Goal: Task Accomplishment & Management: Complete application form

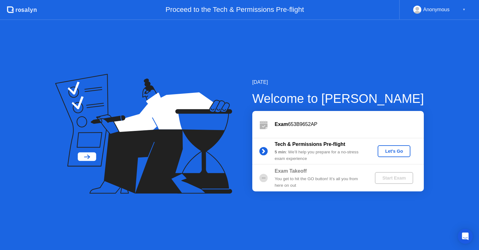
click at [384, 152] on div "Let's Go" at bounding box center [394, 151] width 28 height 5
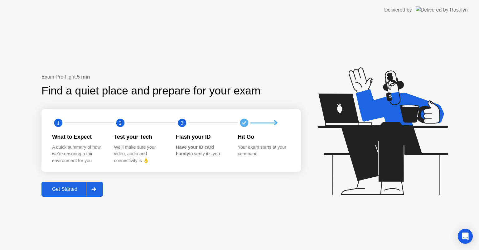
click at [80, 190] on div "Get Started" at bounding box center [64, 189] width 43 height 6
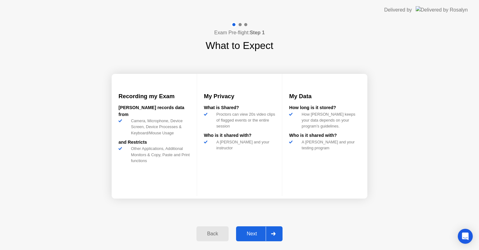
click at [256, 231] on div "Next" at bounding box center [252, 234] width 28 height 6
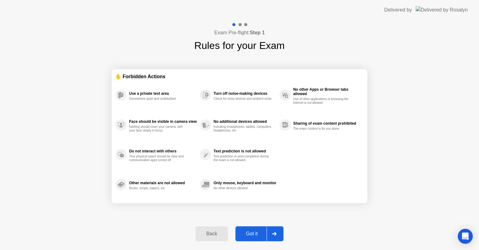
click at [254, 235] on div "Got it" at bounding box center [251, 234] width 29 height 6
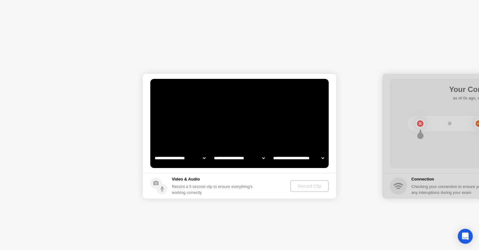
select select "**********"
select select "*******"
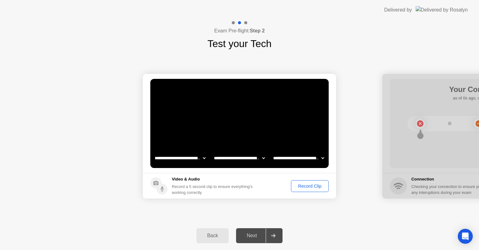
click at [306, 186] on div "Record Clip" at bounding box center [309, 186] width 33 height 5
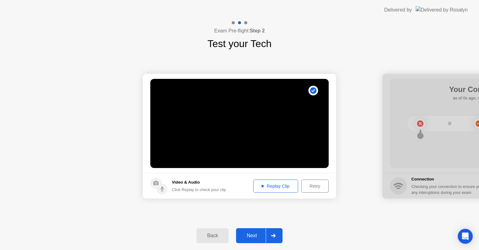
click at [275, 187] on div "Replay Clip" at bounding box center [275, 186] width 41 height 5
click at [319, 188] on div "Retry" at bounding box center [314, 186] width 23 height 5
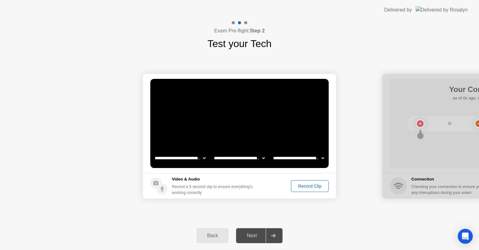
click at [313, 186] on div "Record Clip" at bounding box center [309, 186] width 33 height 5
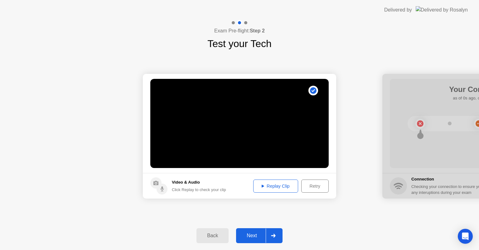
click at [261, 238] on div "Next" at bounding box center [252, 236] width 28 height 6
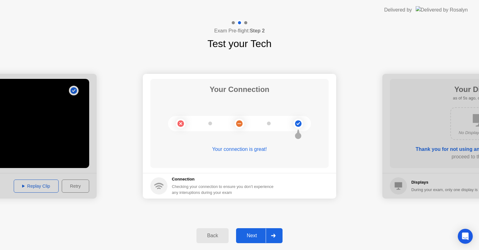
click at [253, 234] on div "Next" at bounding box center [252, 236] width 28 height 6
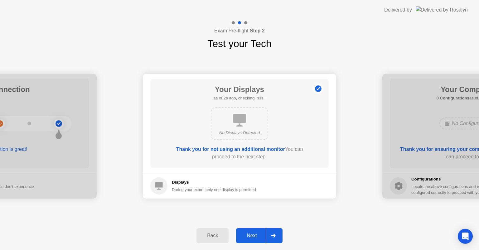
click at [235, 129] on div "No Displays Detected" at bounding box center [239, 123] width 57 height 33
click at [249, 237] on div "Next" at bounding box center [252, 236] width 28 height 6
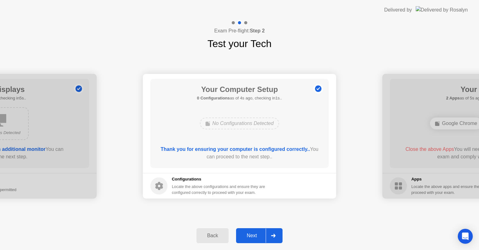
click at [251, 233] on div "Next" at bounding box center [252, 236] width 28 height 6
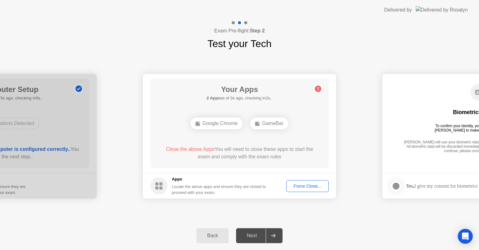
click at [278, 124] on div "GameBar" at bounding box center [269, 124] width 38 height 12
click at [321, 88] on circle at bounding box center [318, 89] width 7 height 7
click at [301, 181] on button "Force Close..." at bounding box center [307, 186] width 42 height 12
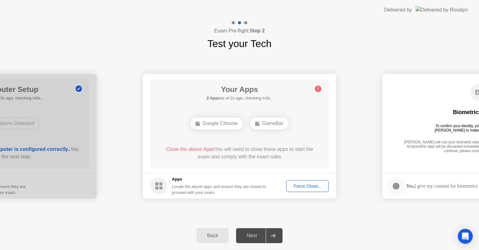
click at [298, 186] on div "Force Close..." at bounding box center [307, 186] width 38 height 5
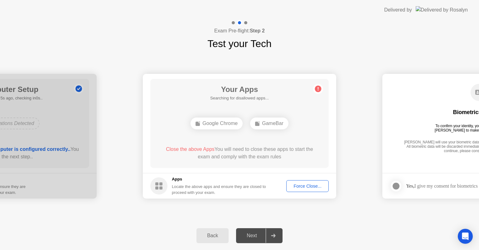
click at [224, 124] on div "Google Chrome" at bounding box center [216, 124] width 52 height 12
click at [255, 123] on div "Google Chrome" at bounding box center [240, 124] width 52 height 12
click at [299, 186] on div "Force Close..." at bounding box center [307, 186] width 38 height 5
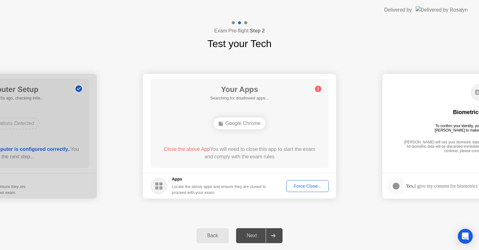
click at [302, 184] on div "Force Close..." at bounding box center [307, 186] width 38 height 5
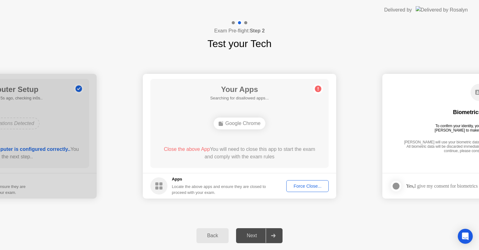
click at [275, 134] on div "Your Apps Searching for disallowed apps... Google Chrome Close the above App Yo…" at bounding box center [239, 123] width 178 height 89
click at [297, 186] on div "Force Close..." at bounding box center [307, 186] width 38 height 5
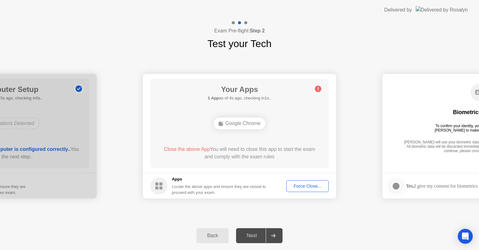
click at [319, 87] on circle at bounding box center [318, 89] width 7 height 7
click at [318, 90] on icon at bounding box center [318, 89] width 10 height 10
click at [244, 124] on div "Google Chrome" at bounding box center [240, 124] width 52 height 12
click at [303, 186] on div "Force Close..." at bounding box center [307, 186] width 38 height 5
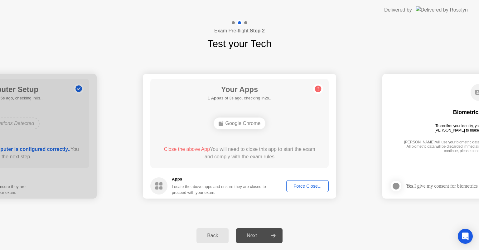
click at [159, 187] on rect at bounding box center [160, 187] width 3 height 3
click at [299, 185] on div "Force Close..." at bounding box center [307, 186] width 38 height 5
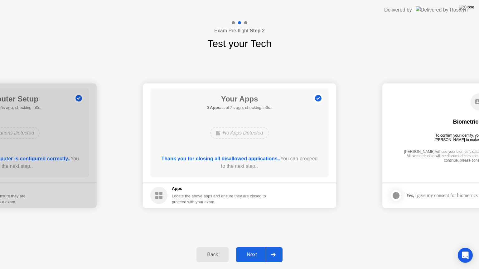
click at [252, 250] on div "Next" at bounding box center [252, 255] width 28 height 6
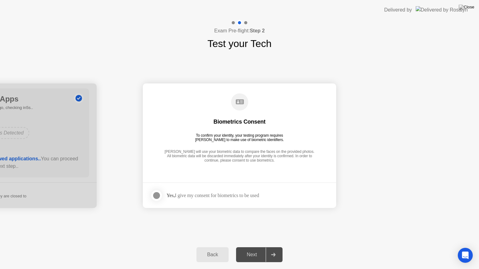
click at [242, 103] on icon at bounding box center [240, 101] width 8 height 5
drag, startPoint x: 205, startPoint y: 197, endPoint x: 181, endPoint y: 200, distance: 23.9
click at [205, 197] on div "Yes, I give my consent for biometrics to be used" at bounding box center [212, 196] width 93 height 6
click at [161, 195] on label at bounding box center [158, 196] width 16 height 12
click at [257, 250] on button "Next" at bounding box center [259, 255] width 46 height 15
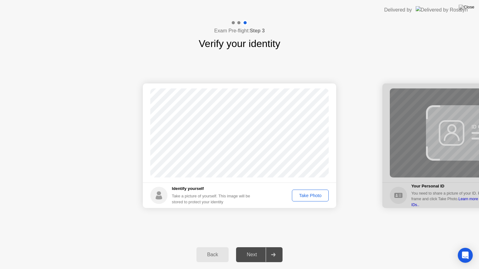
click at [316, 195] on div "Take Photo" at bounding box center [310, 195] width 32 height 5
click at [309, 197] on div "Retake" at bounding box center [314, 195] width 24 height 5
click at [311, 195] on div "Take Photo" at bounding box center [310, 195] width 32 height 5
click at [270, 250] on div at bounding box center [273, 255] width 15 height 14
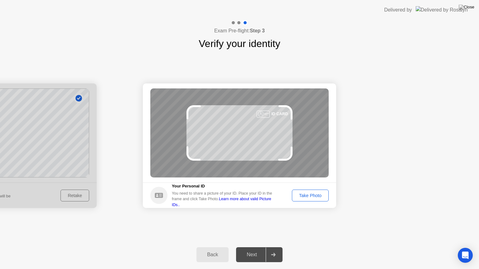
click at [323, 193] on div "Take Photo" at bounding box center [310, 195] width 32 height 5
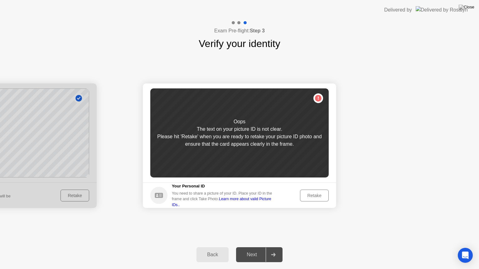
click at [323, 195] on div "Retake" at bounding box center [314, 195] width 24 height 5
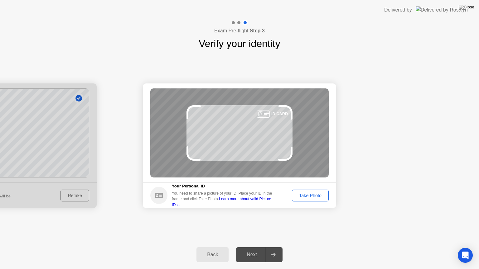
click at [320, 195] on div "Take Photo" at bounding box center [310, 195] width 32 height 5
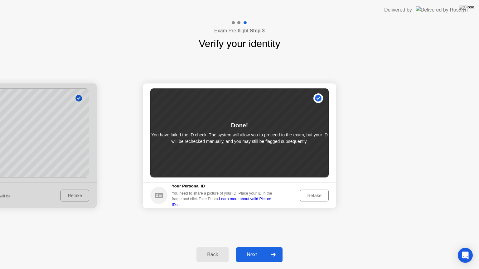
click at [320, 195] on div "Retake" at bounding box center [314, 195] width 24 height 5
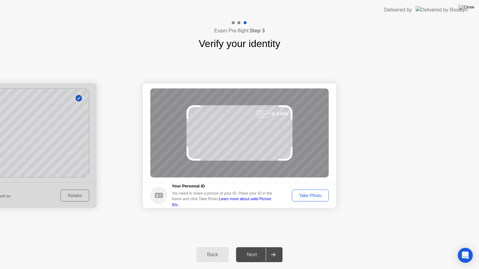
click at [320, 193] on div "Take Photo" at bounding box center [310, 195] width 32 height 5
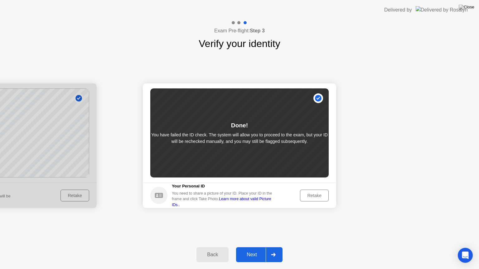
click at [321, 198] on div "Retake" at bounding box center [314, 195] width 24 height 5
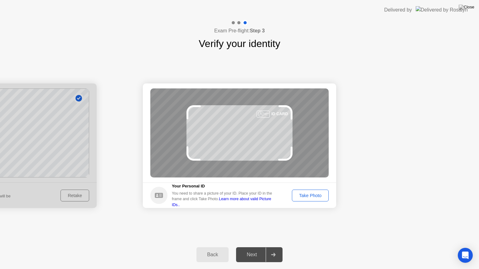
click at [253, 250] on div "Next" at bounding box center [252, 255] width 28 height 6
click at [313, 198] on div "Take Photo" at bounding box center [310, 195] width 32 height 5
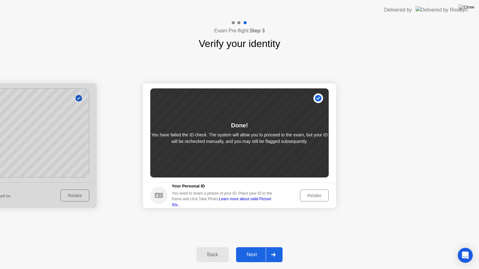
click at [280, 148] on div "Done! You have failed the ID check. The system will allow you to proceed to the…" at bounding box center [239, 133] width 178 height 89
click at [312, 202] on footer "Your Personal ID You need to share a picture of your ID. Place your ID in the f…" at bounding box center [239, 196] width 193 height 26
click at [316, 197] on div "Retake" at bounding box center [314, 195] width 24 height 5
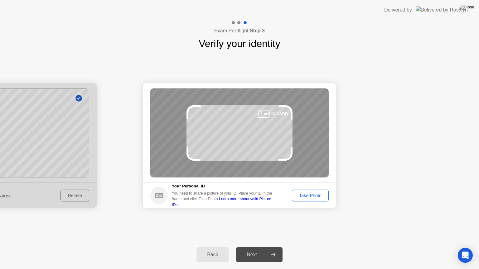
click at [243, 202] on link "Learn more about valid Picture IDs.." at bounding box center [221, 202] width 99 height 10
click at [281, 128] on div "ID CARD" at bounding box center [239, 133] width 178 height 89
click at [311, 194] on div "Take Photo" at bounding box center [310, 195] width 32 height 5
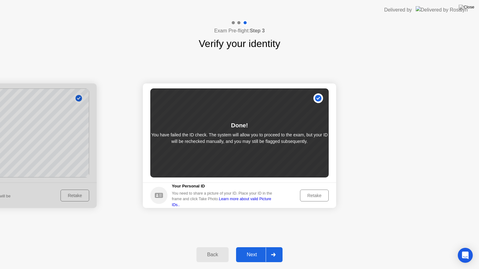
click at [311, 195] on div "Retake" at bounding box center [314, 195] width 24 height 5
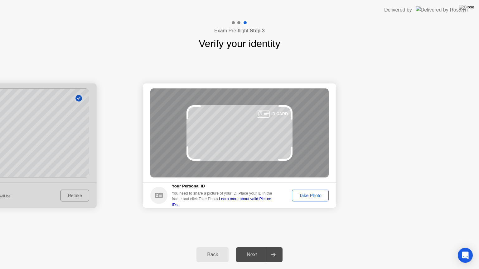
click at [311, 195] on div "Take Photo" at bounding box center [310, 195] width 32 height 5
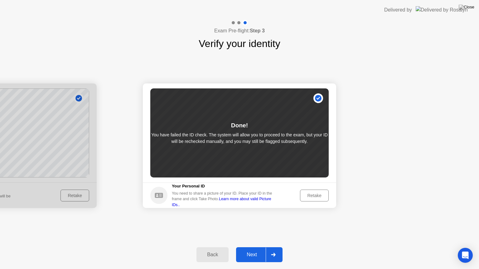
click at [238, 244] on div "Back Next" at bounding box center [239, 255] width 479 height 29
click at [246, 250] on div "Next" at bounding box center [252, 255] width 28 height 6
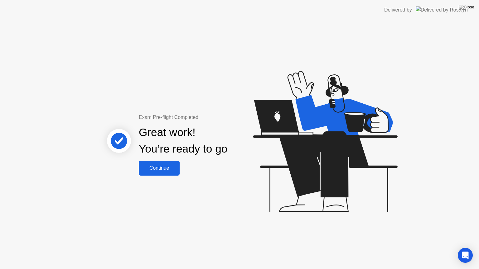
click at [175, 168] on div "Continue" at bounding box center [159, 169] width 37 height 6
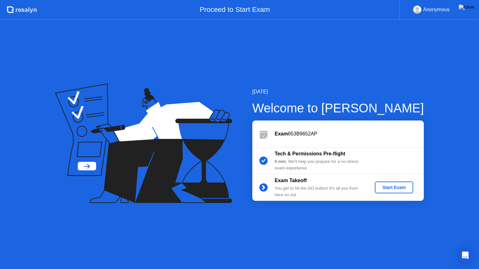
click at [383, 188] on div "Start Exam" at bounding box center [393, 187] width 33 height 5
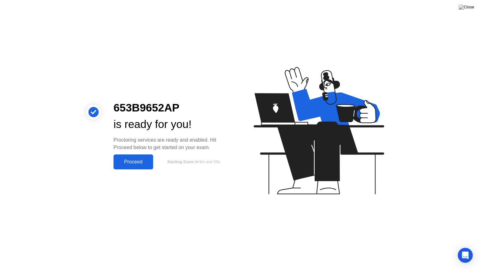
click at [131, 165] on div "Proceed" at bounding box center [133, 162] width 36 height 6
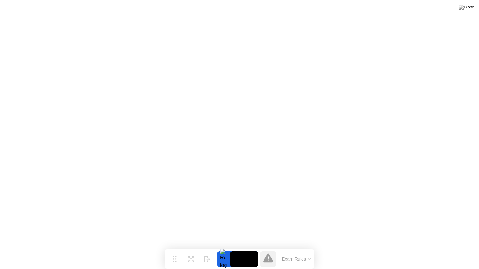
click at [303, 250] on div "Exam Rules" at bounding box center [296, 259] width 36 height 20
click at [305, 250] on button "Exam Rules" at bounding box center [296, 260] width 33 height 6
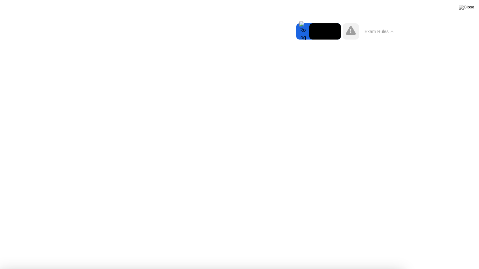
click at [383, 32] on button "Exam Rules" at bounding box center [379, 32] width 33 height 6
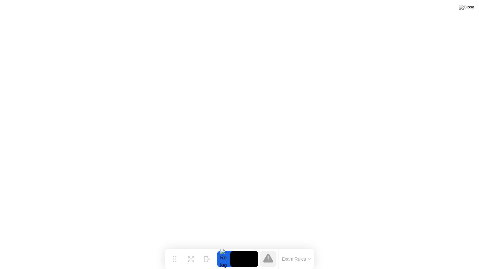
click at [271, 250] on icon at bounding box center [268, 258] width 10 height 9
click at [268, 250] on icon at bounding box center [268, 259] width 1 height 4
